Goal: Task Accomplishment & Management: Complete application form

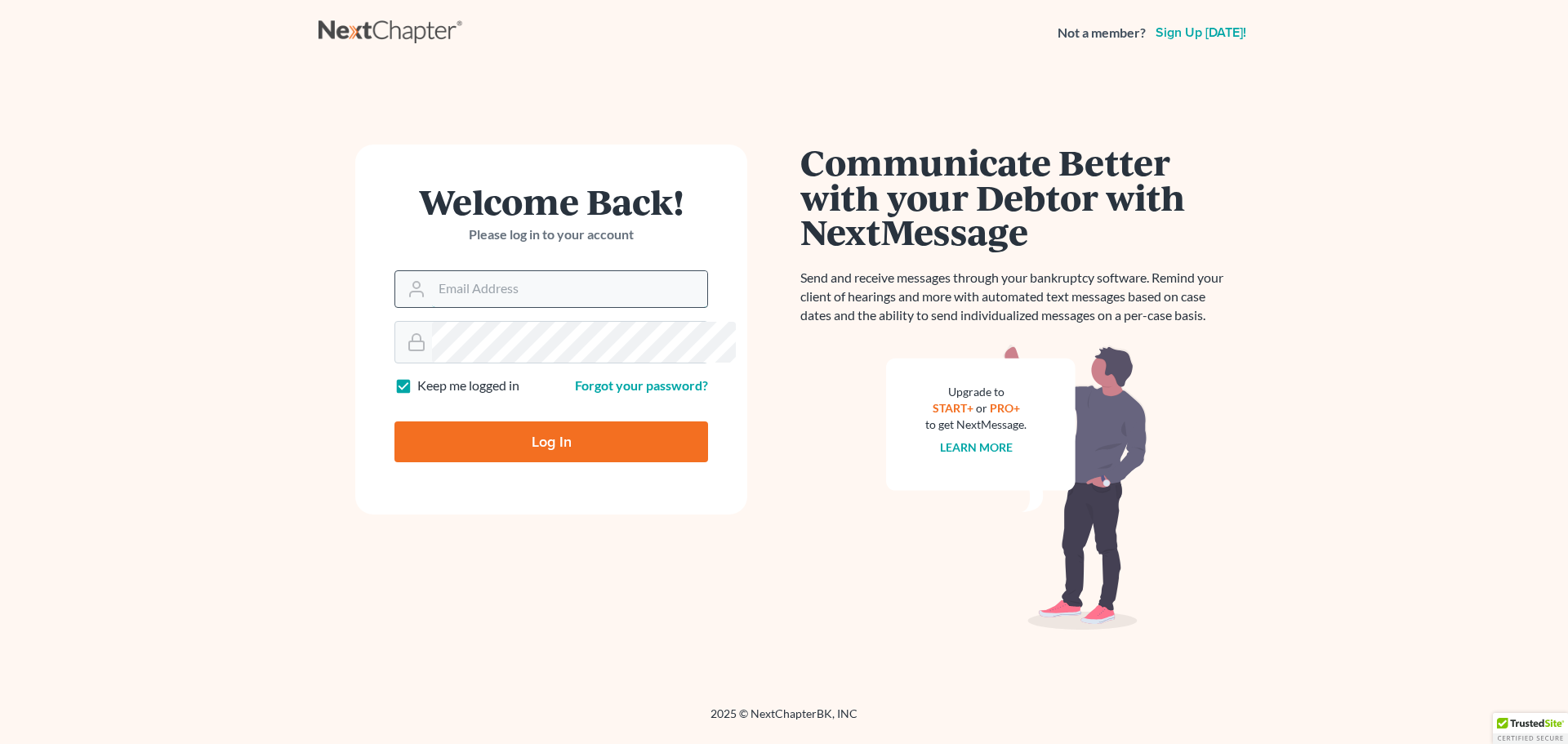
click at [508, 307] on input "Email Address" at bounding box center [569, 290] width 275 height 36
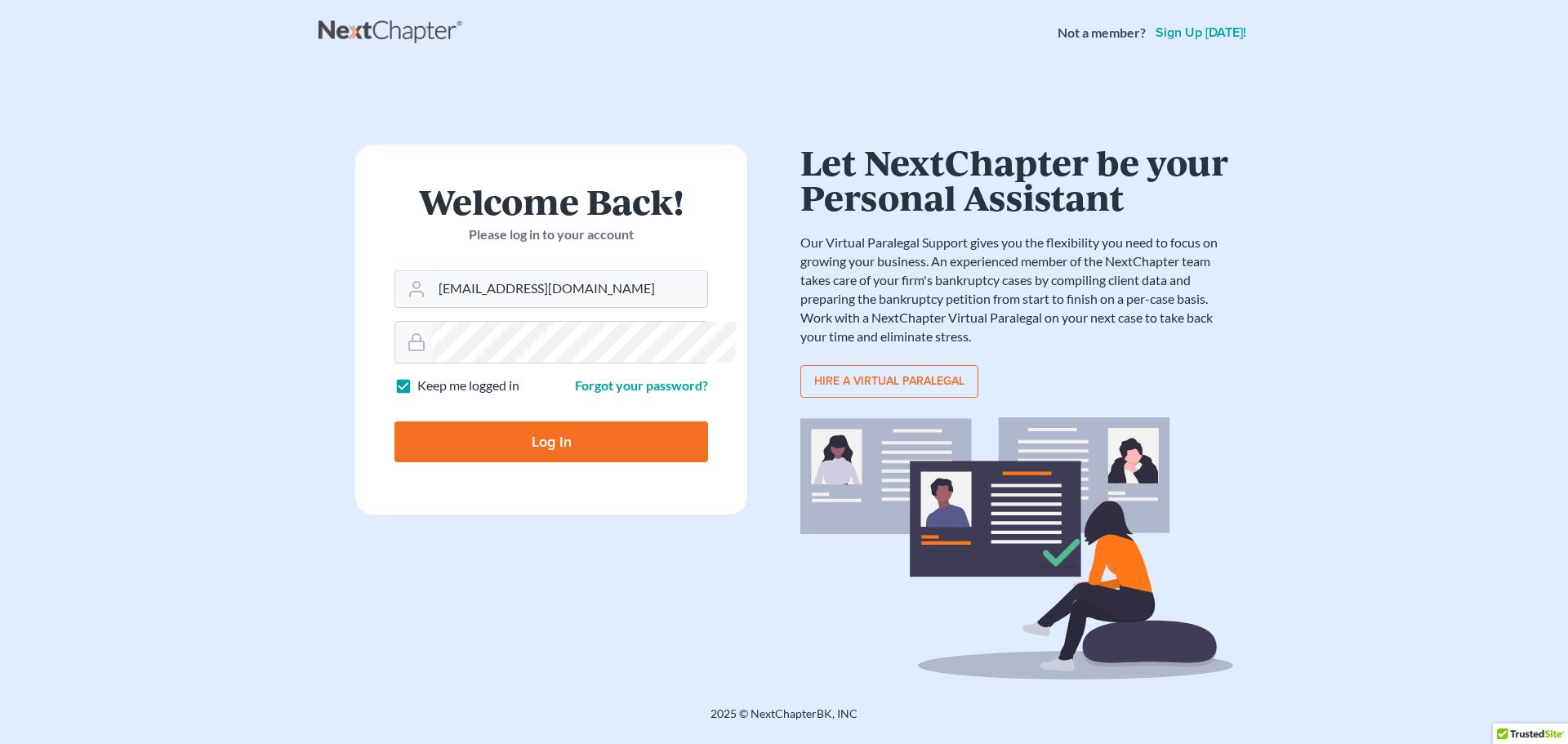
click at [0, 743] on div at bounding box center [0, 744] width 0 height 0
drag, startPoint x: 474, startPoint y: 323, endPoint x: 483, endPoint y: 320, distance: 9.5
click at [474, 307] on input "[EMAIL_ADDRESS][DOMAIN_NAME]" at bounding box center [569, 290] width 275 height 36
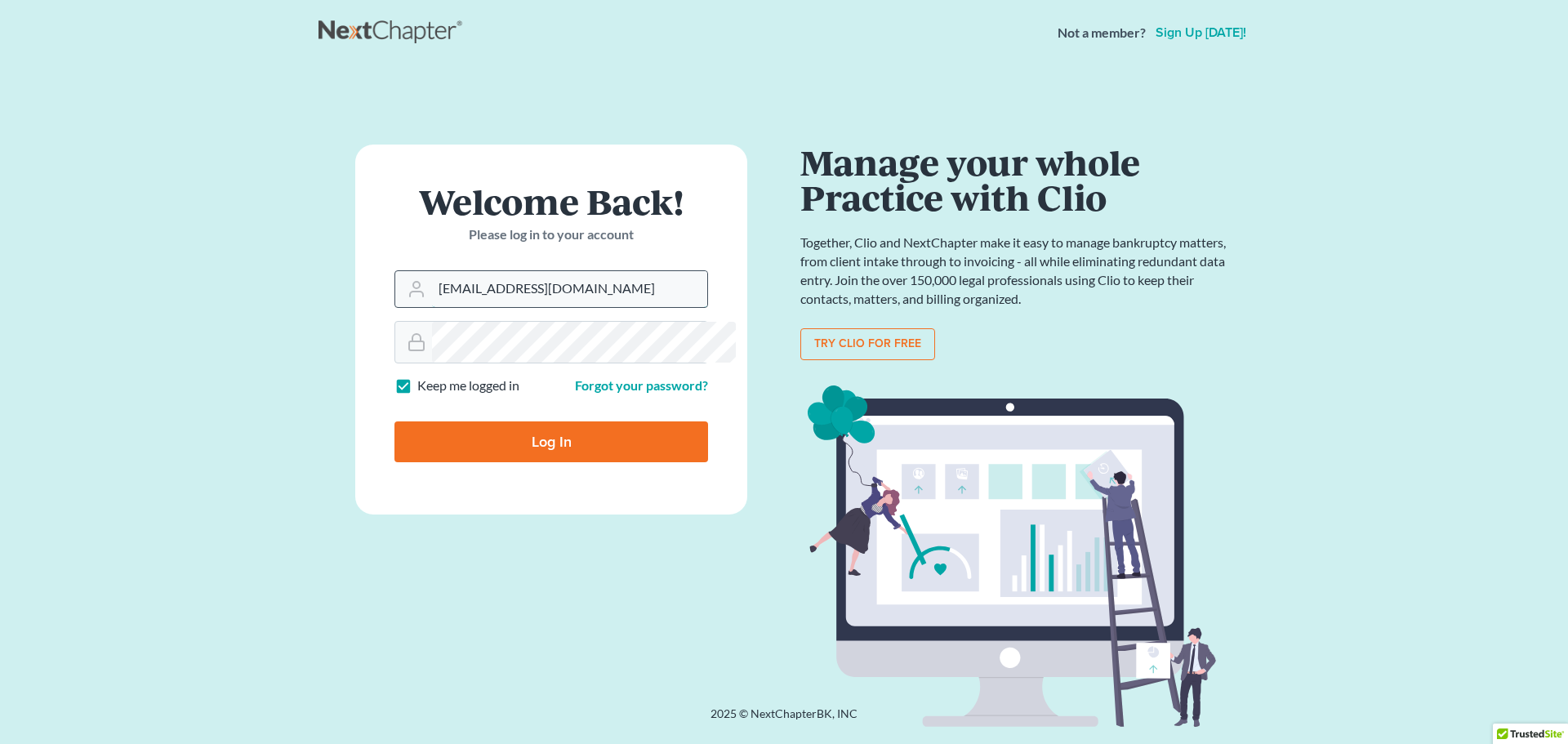
click at [476, 307] on input "[EMAIL_ADDRESS][DOMAIN_NAME]" at bounding box center [569, 290] width 275 height 36
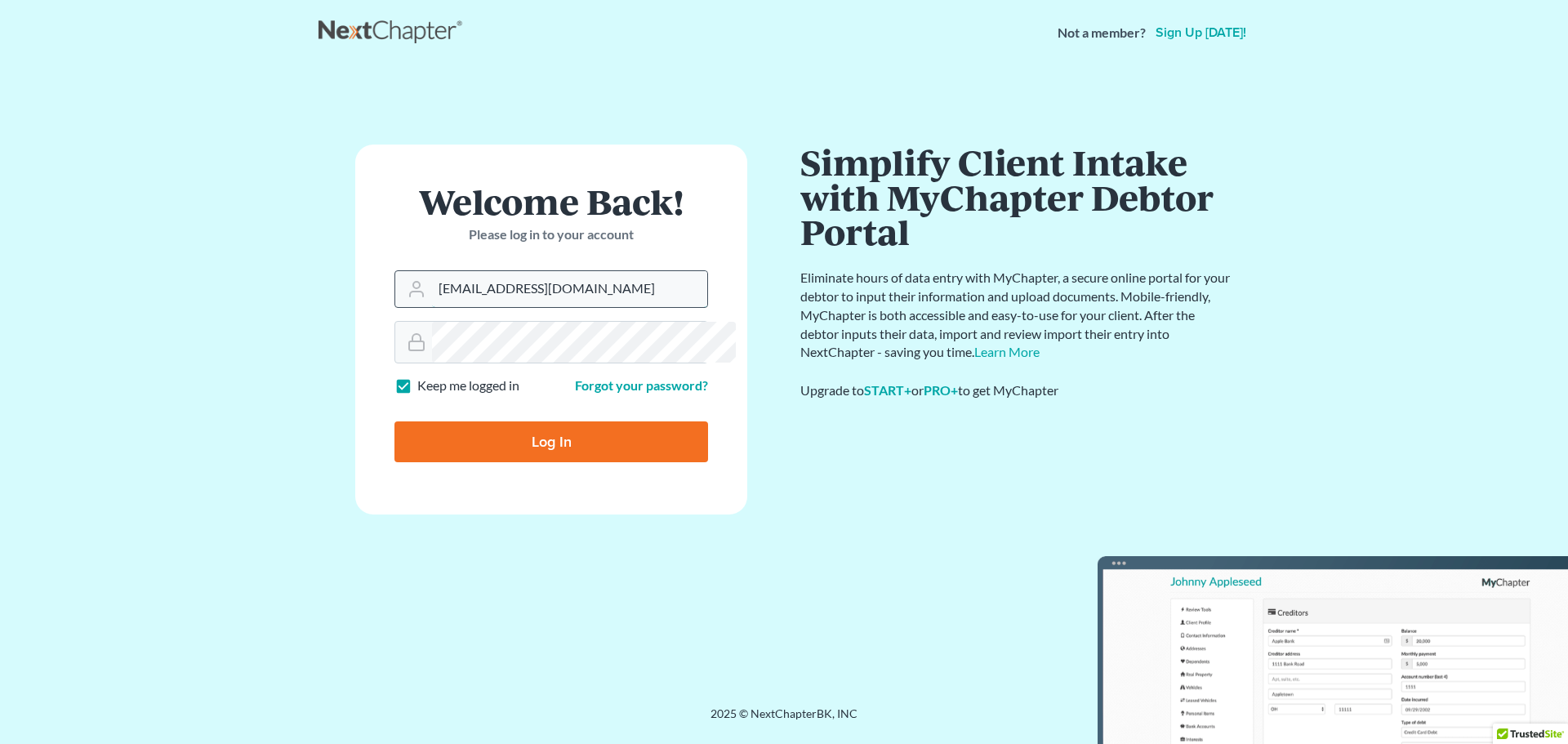
drag, startPoint x: 589, startPoint y: 326, endPoint x: 422, endPoint y: 326, distance: 167.0
click at [432, 307] on input "[EMAIL_ADDRESS][DOMAIN_NAME]" at bounding box center [569, 290] width 275 height 36
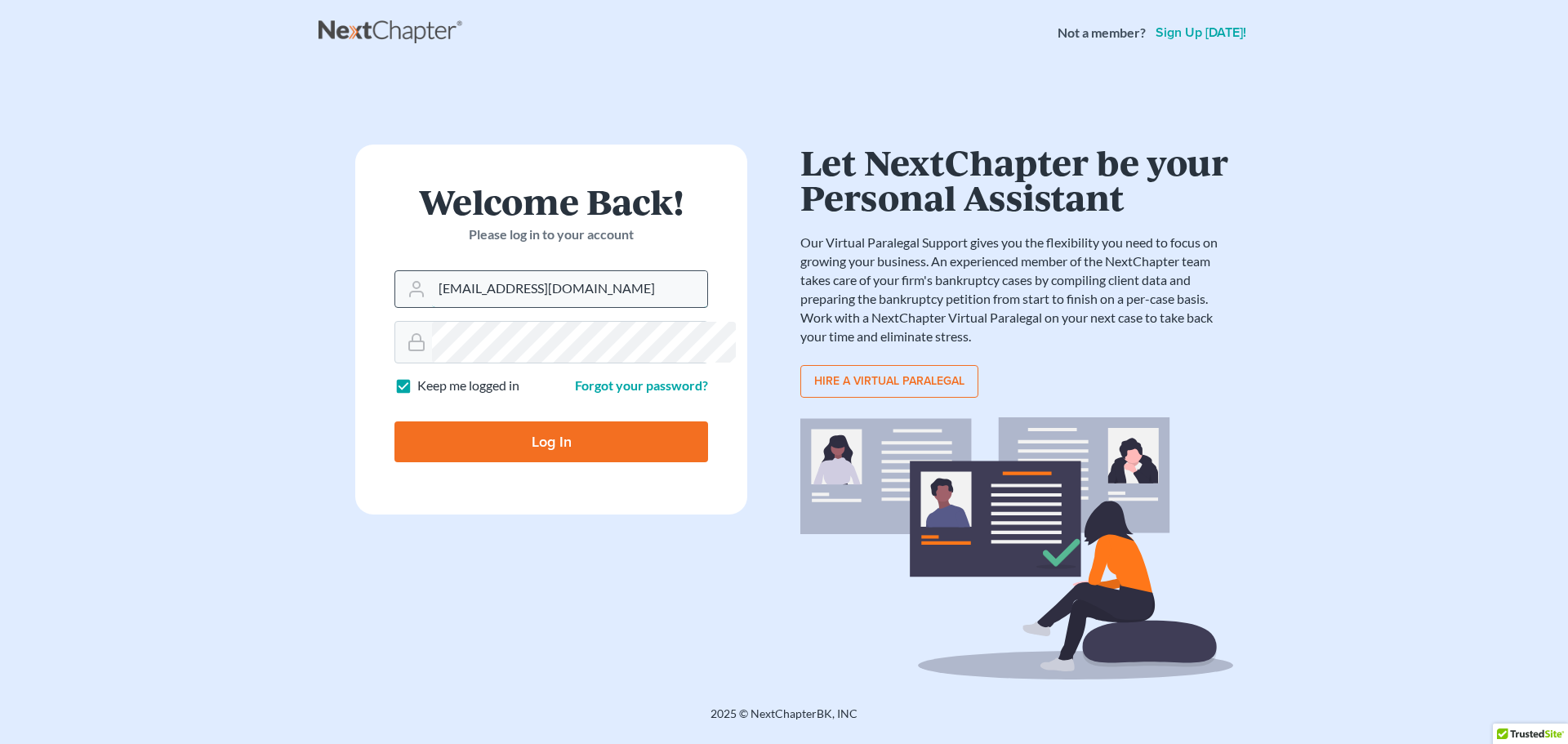
drag, startPoint x: 597, startPoint y: 327, endPoint x: 393, endPoint y: 327, distance: 204.0
click at [395, 308] on div "[EMAIL_ADDRESS][DOMAIN_NAME]" at bounding box center [551, 289] width 313 height 37
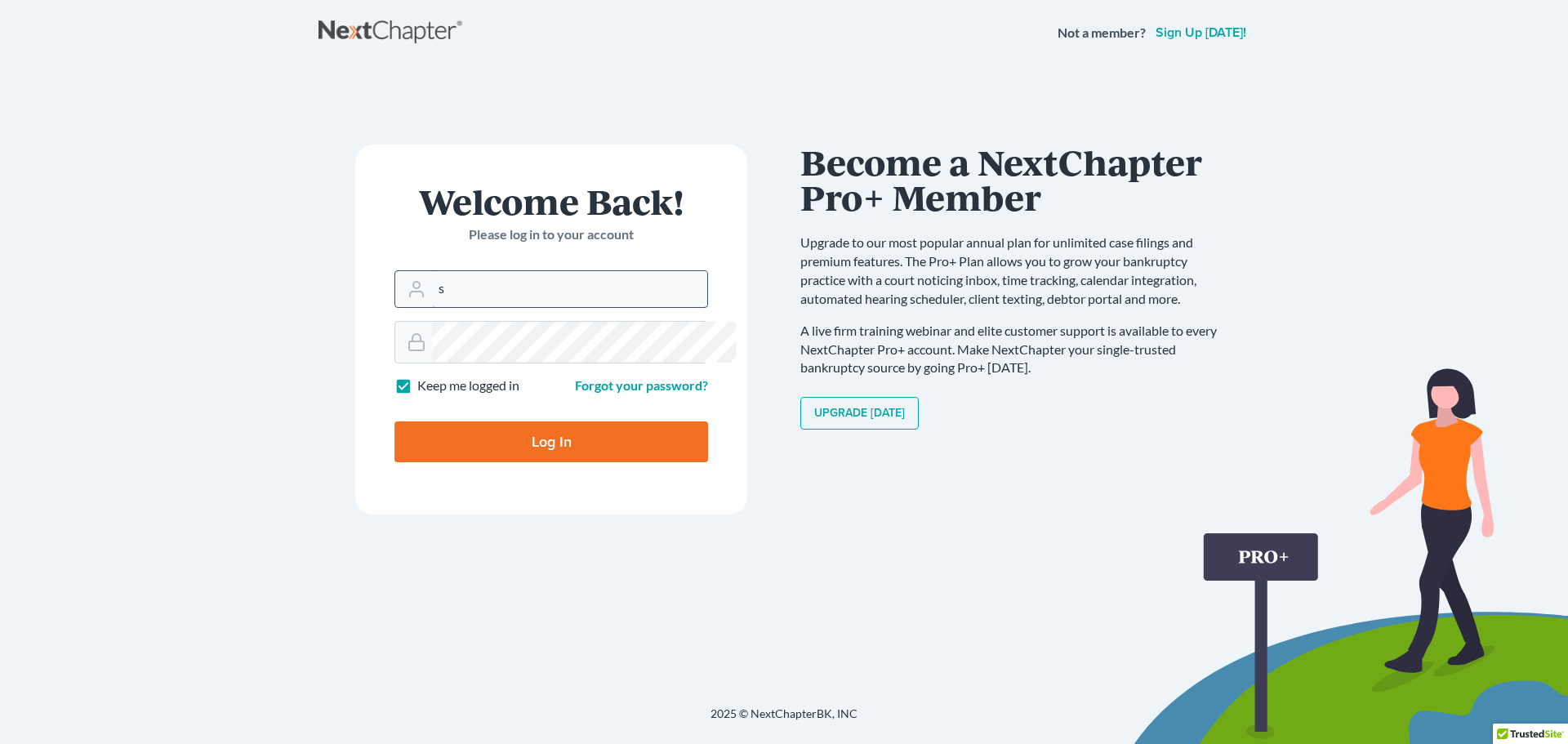
type input "[EMAIL_ADDRESS][DOMAIN_NAME]"
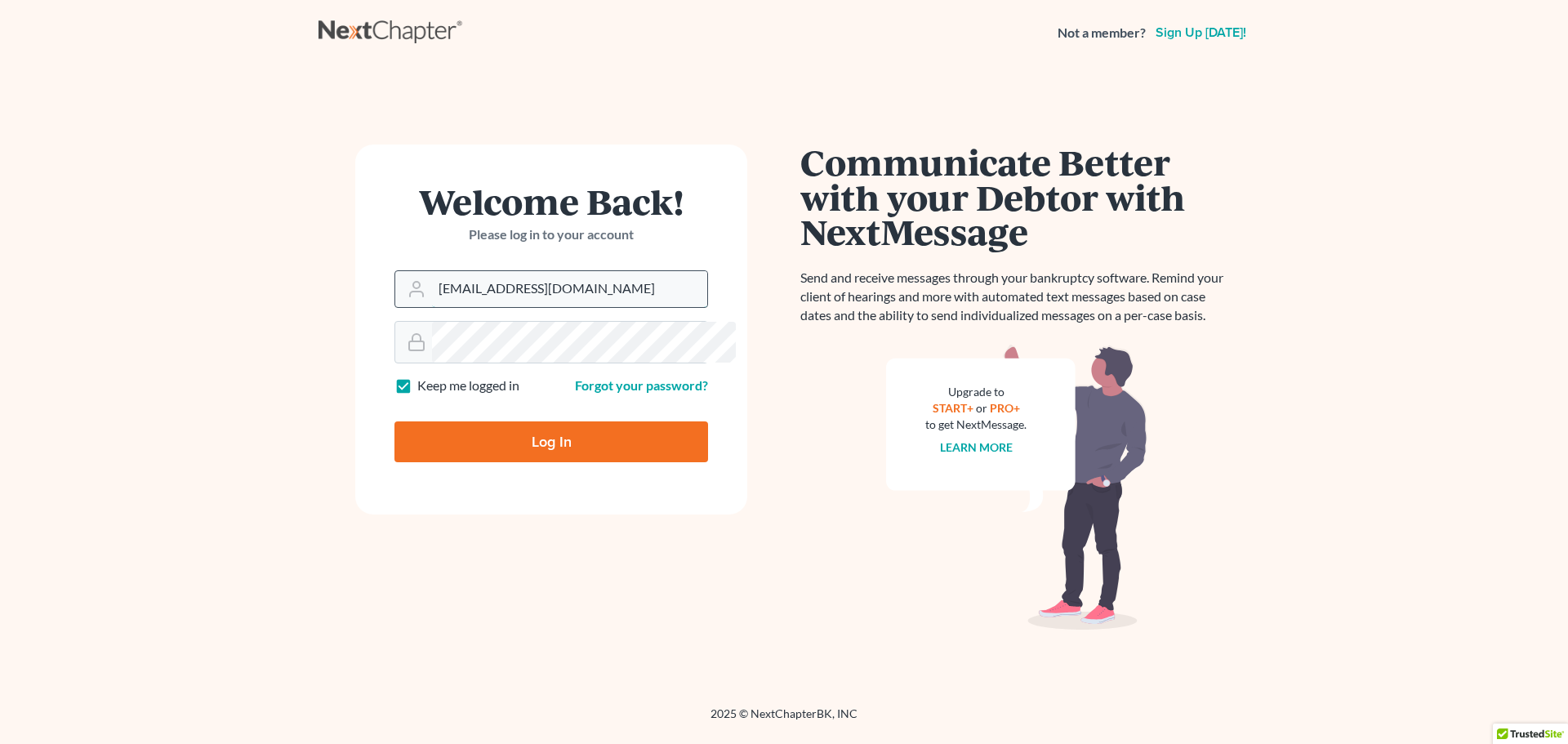
click at [603, 307] on input "[EMAIL_ADDRESS][DOMAIN_NAME]" at bounding box center [569, 290] width 275 height 36
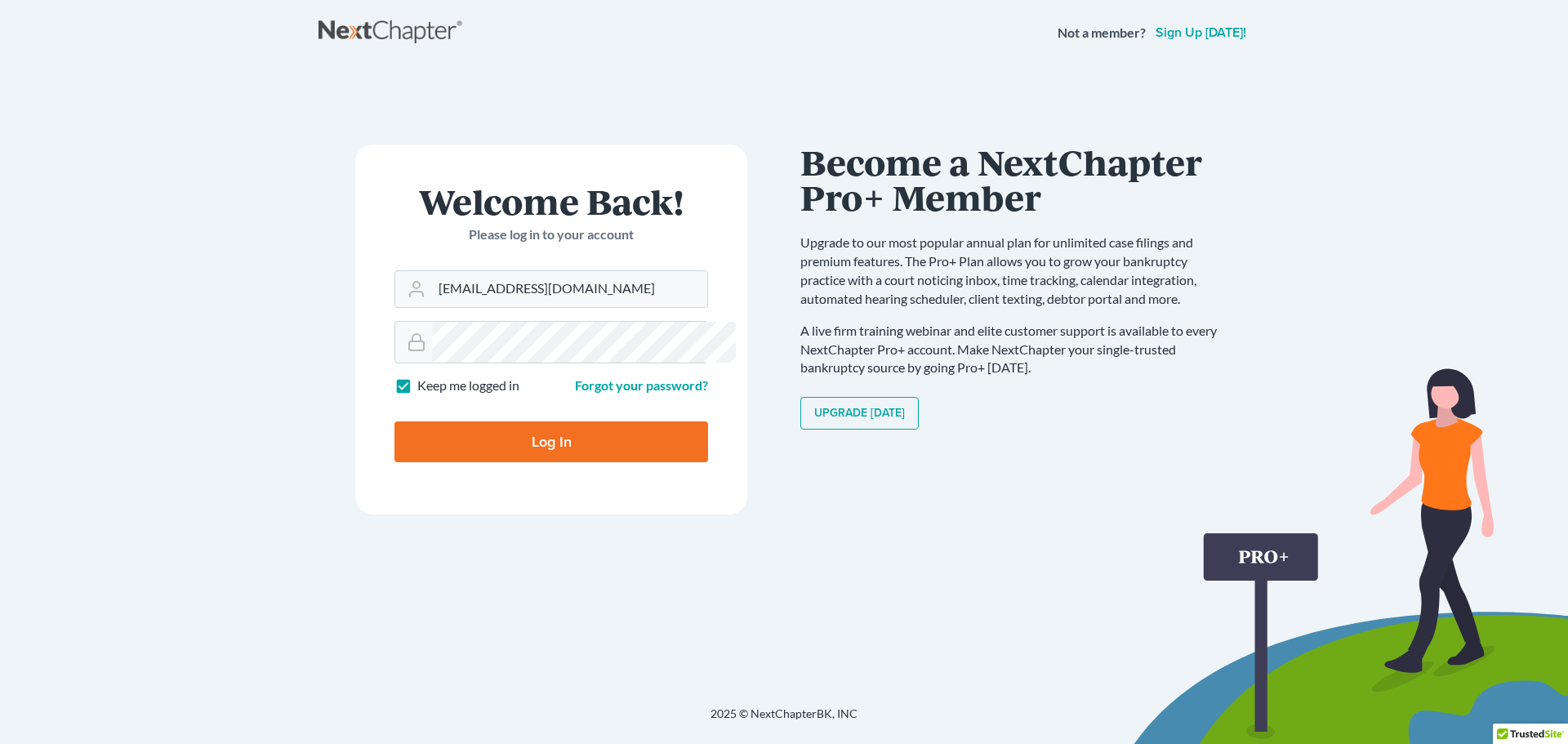
click at [665, 110] on div "Welcome Back! Please log in to your account Email Address [EMAIL_ADDRESS][DOMAI…" at bounding box center [784, 366] width 931 height 600
